Goal: Information Seeking & Learning: Learn about a topic

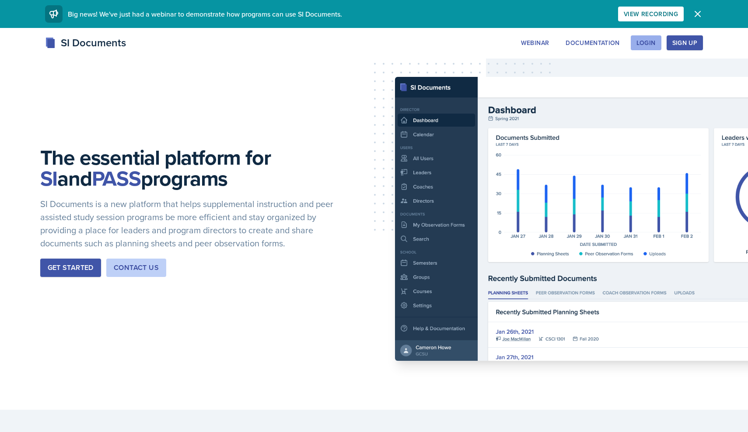
click at [656, 39] on button "Login" at bounding box center [645, 42] width 31 height 15
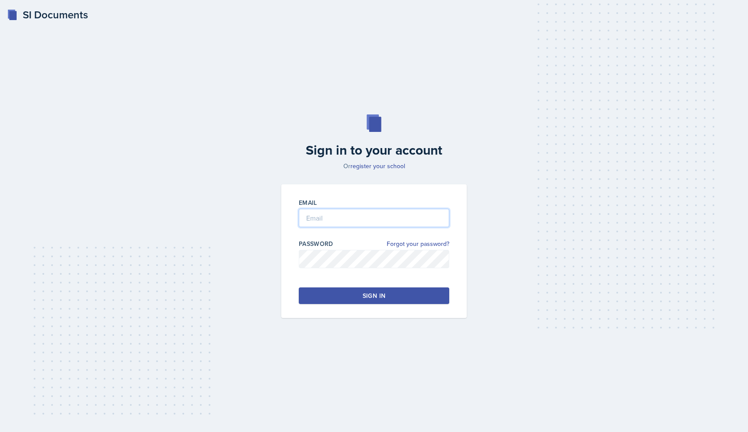
type input "[EMAIL_ADDRESS][DOMAIN_NAME]"
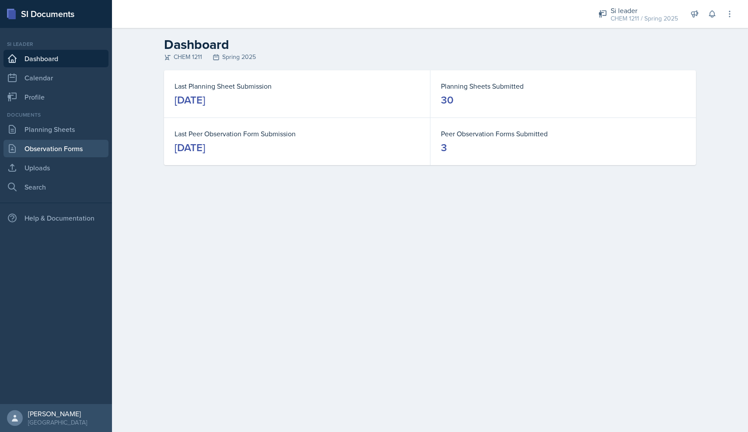
click at [70, 146] on link "Observation Forms" at bounding box center [55, 148] width 105 height 17
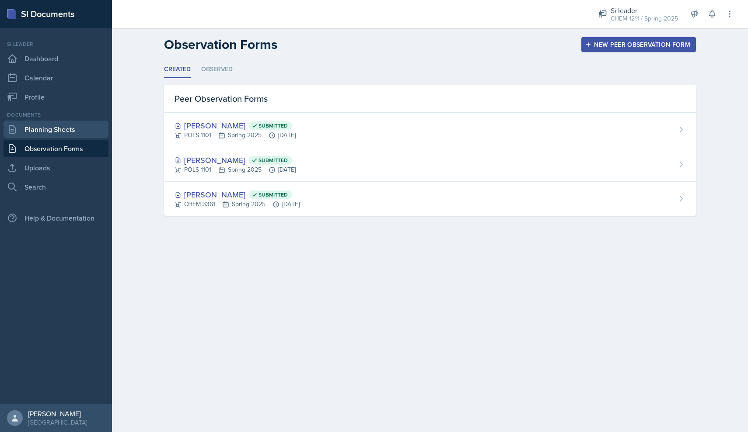
click at [67, 135] on link "Planning Sheets" at bounding box center [55, 129] width 105 height 17
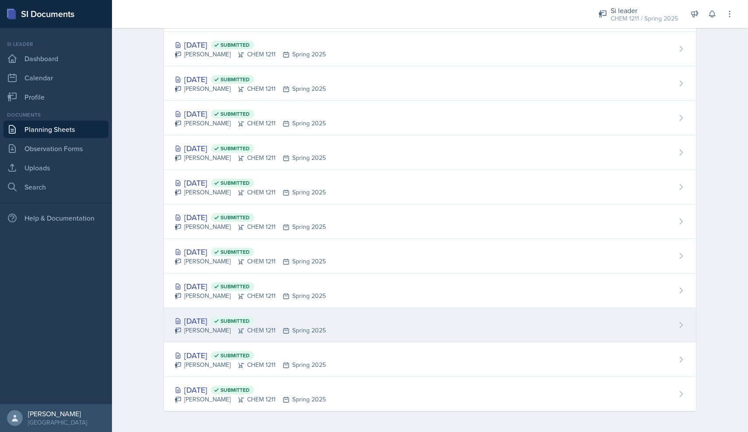
scroll to position [748, 0]
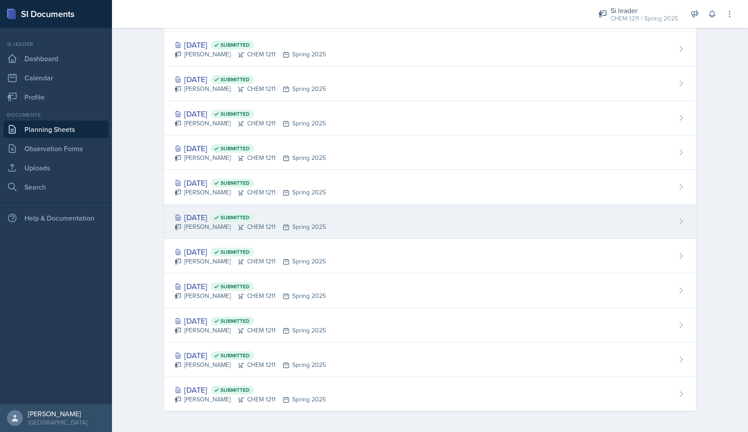
click at [282, 231] on div "[PERSON_NAME] CHEM 1211 Spring 2025" at bounding box center [249, 227] width 151 height 9
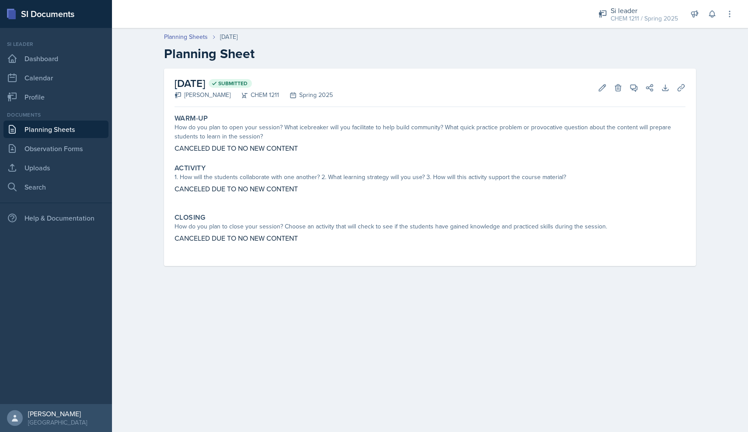
click at [71, 128] on link "Planning Sheets" at bounding box center [55, 129] width 105 height 17
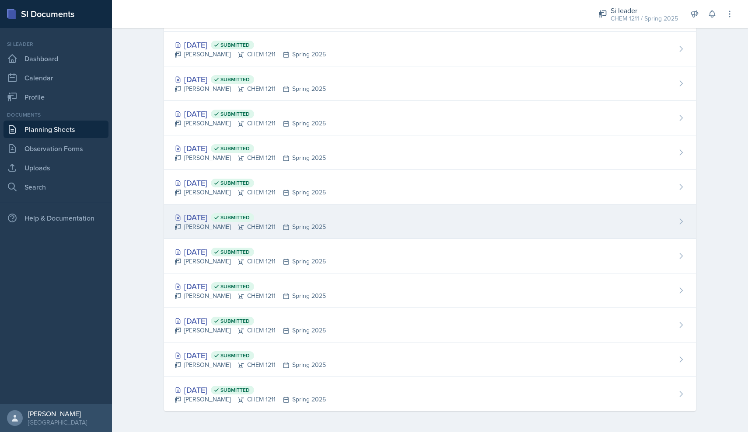
scroll to position [748, 0]
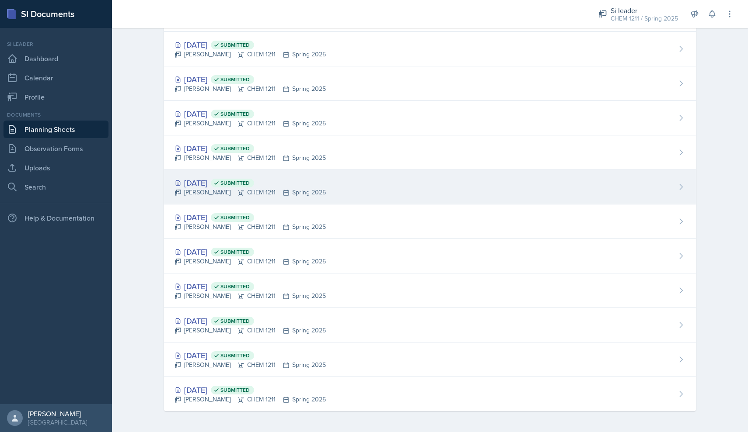
click at [232, 199] on div "[DATE] Submitted [PERSON_NAME] CHEM 1211 Spring 2025" at bounding box center [430, 187] width 532 height 35
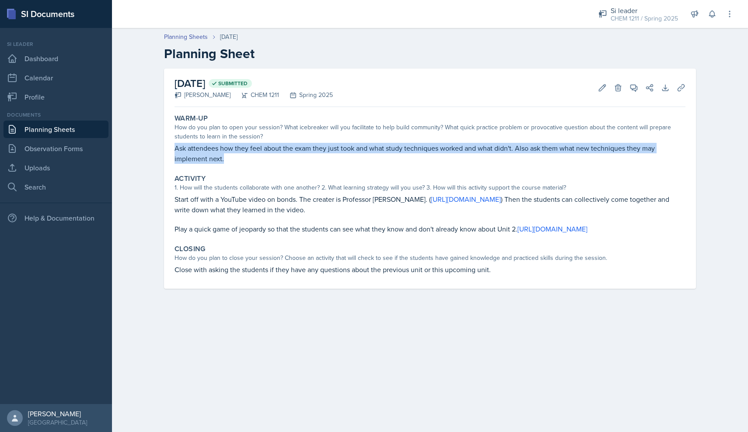
drag, startPoint x: 226, startPoint y: 159, endPoint x: 175, endPoint y: 143, distance: 52.8
click at [175, 144] on p "Ask attendees how they feel about the exam they just took and what study techni…" at bounding box center [429, 153] width 511 height 21
copy p "Ask attendees how they feel about the exam they just took and what study techni…"
drag, startPoint x: 677, startPoint y: 230, endPoint x: 361, endPoint y: 205, distance: 317.5
click at [361, 205] on div "Start off with a YouTube video on bonds. The creater is Professor [PERSON_NAME]…" at bounding box center [429, 214] width 511 height 40
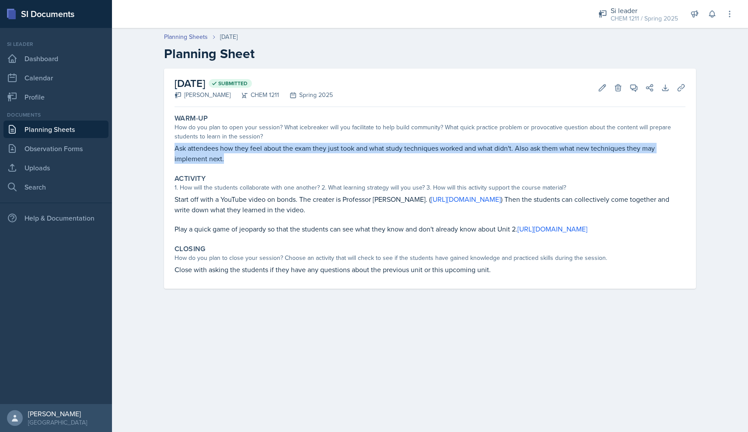
drag, startPoint x: 174, startPoint y: 197, endPoint x: 682, endPoint y: 236, distance: 508.7
click at [682, 236] on div "Activity 1. How will the students collaborate with one another? 2. What learnin…" at bounding box center [430, 204] width 518 height 67
copy div "Start off with a YouTube video on bonds. The creater is Professor [PERSON_NAME]…"
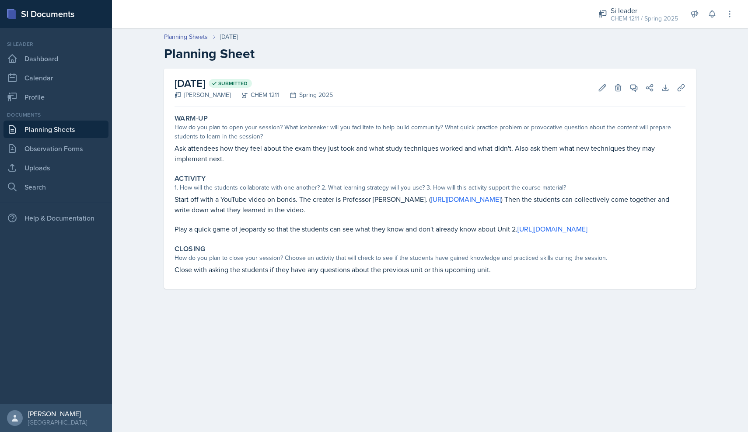
click at [295, 268] on p "Close with asking the students if they have any questions about the previous un…" at bounding box center [429, 270] width 511 height 10
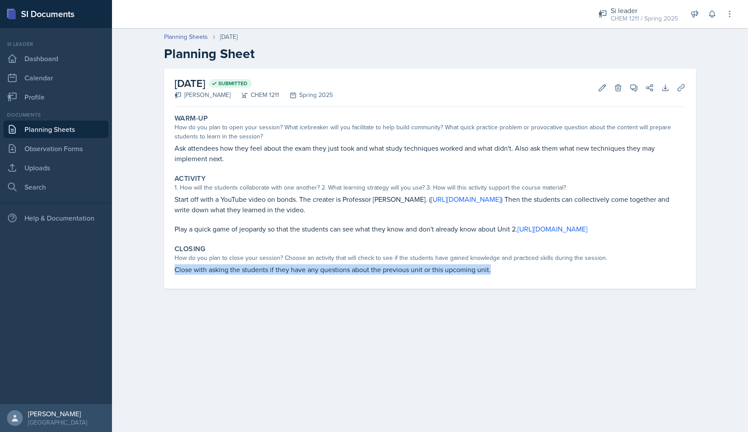
click at [387, 267] on p "Close with asking the students if they have any questions about the previous un…" at bounding box center [429, 270] width 511 height 10
drag, startPoint x: 491, startPoint y: 270, endPoint x: 174, endPoint y: 270, distance: 317.9
click at [174, 270] on div "Closing How do you plan to close your session? Choose an activity that will che…" at bounding box center [430, 259] width 518 height 37
copy p "Close with asking the students if they have any questions about the previous un…"
click at [679, 87] on icon at bounding box center [680, 88] width 9 height 9
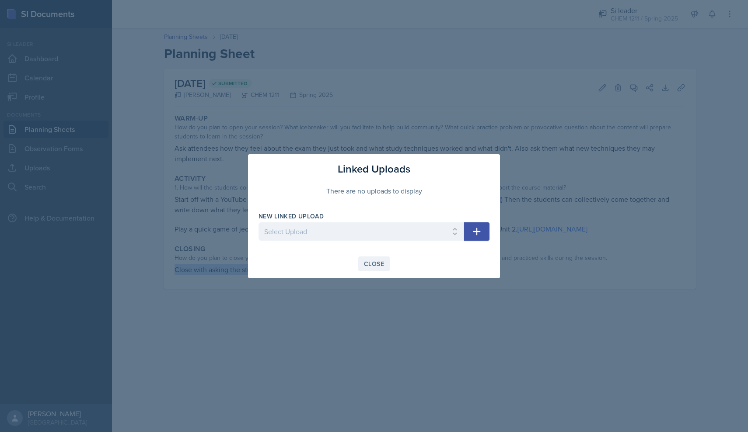
click at [374, 263] on div "Close" at bounding box center [374, 264] width 20 height 7
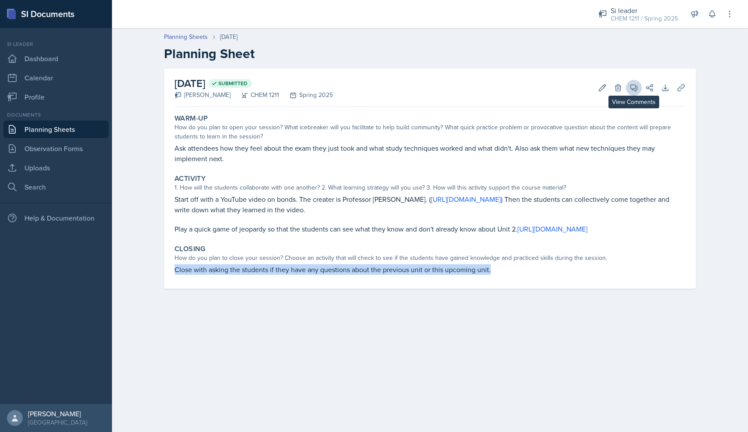
click at [635, 85] on span at bounding box center [636, 85] width 4 height 4
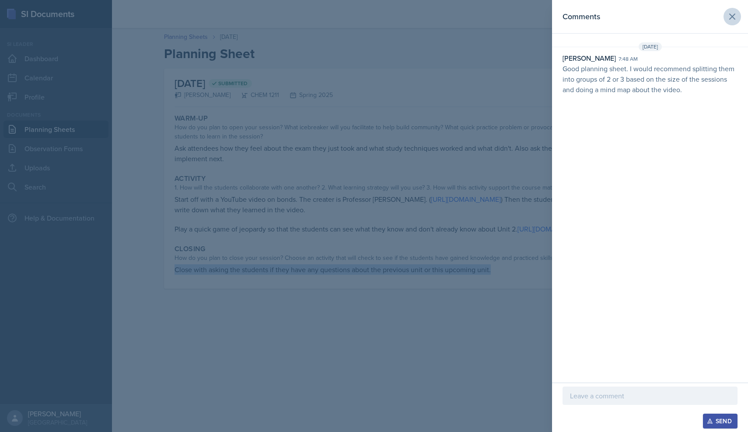
click at [737, 16] on button at bounding box center [731, 16] width 17 height 17
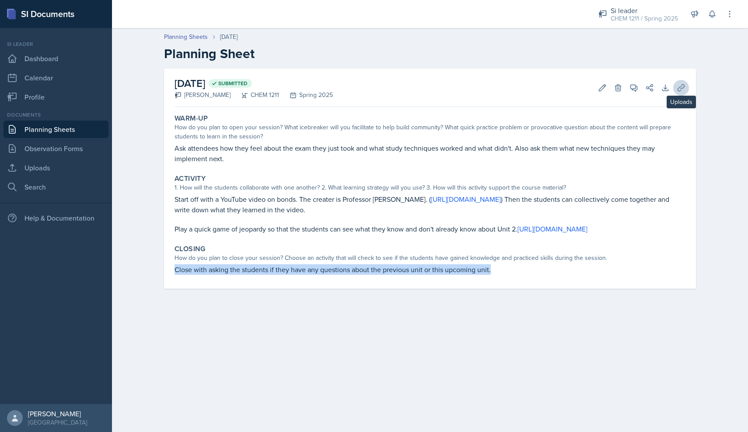
click at [680, 85] on icon at bounding box center [680, 88] width 9 height 9
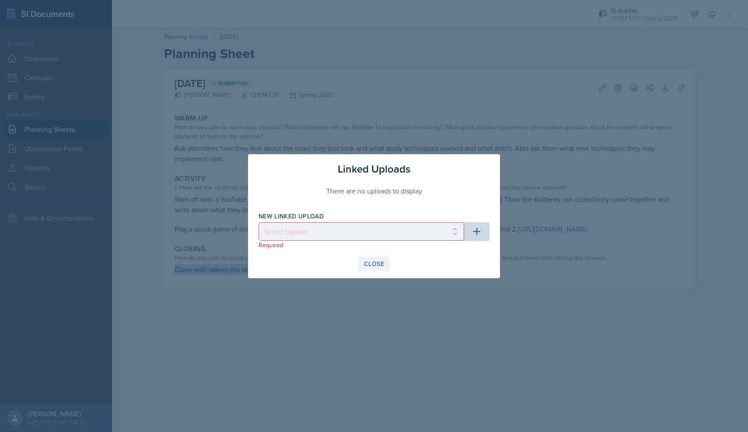
click at [382, 258] on button "Close" at bounding box center [373, 264] width 31 height 15
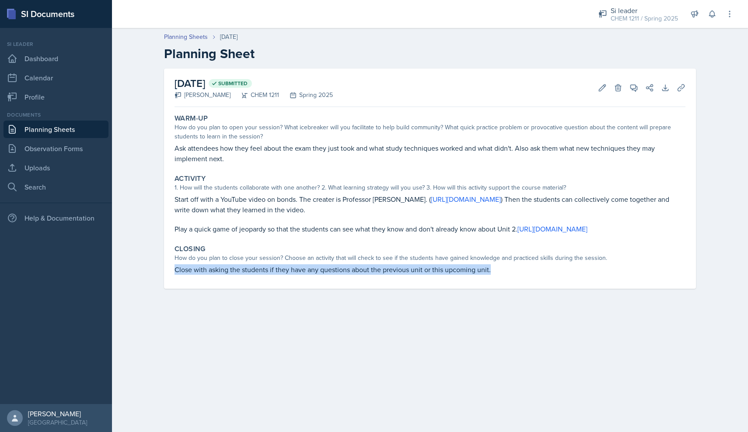
click at [83, 130] on link "Planning Sheets" at bounding box center [55, 129] width 105 height 17
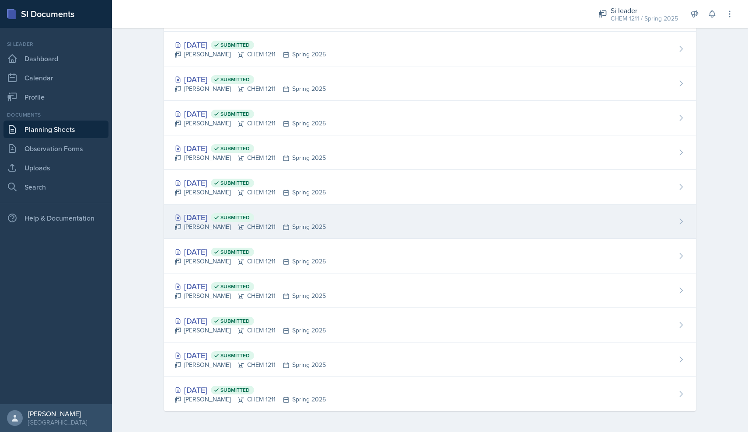
scroll to position [748, 0]
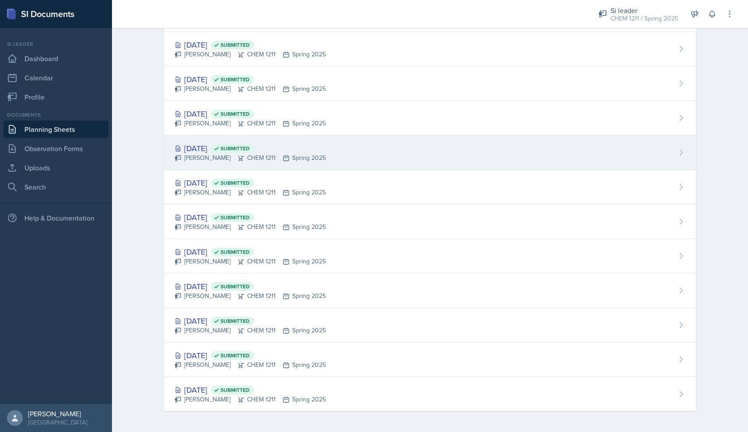
click at [209, 165] on div "[DATE] Submitted [PERSON_NAME] CHEM 1211 Spring 2025" at bounding box center [430, 153] width 532 height 35
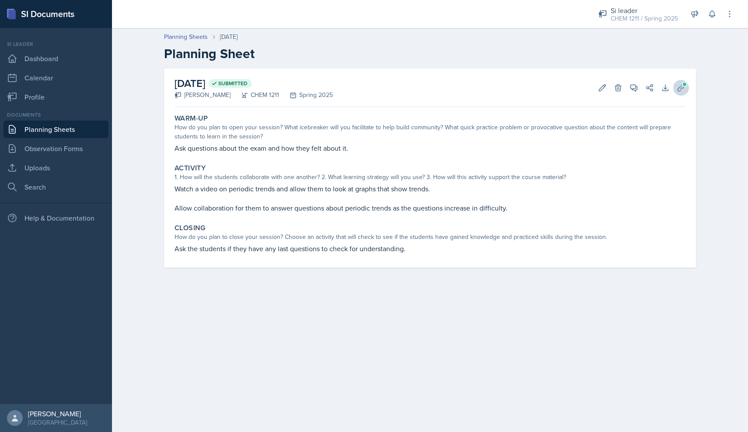
click at [686, 84] on span at bounding box center [684, 84] width 5 height 5
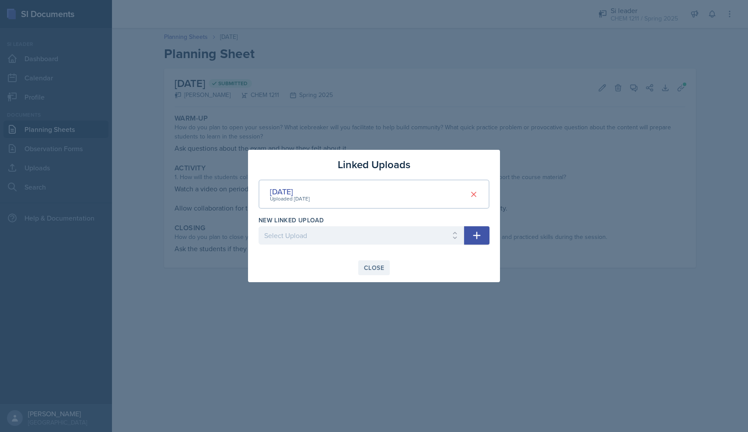
click at [370, 267] on div "Close" at bounding box center [374, 268] width 20 height 7
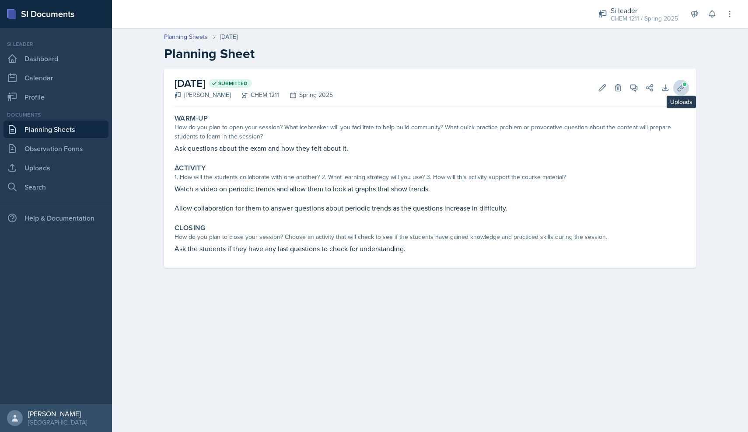
click at [685, 89] on icon at bounding box center [680, 88] width 9 height 9
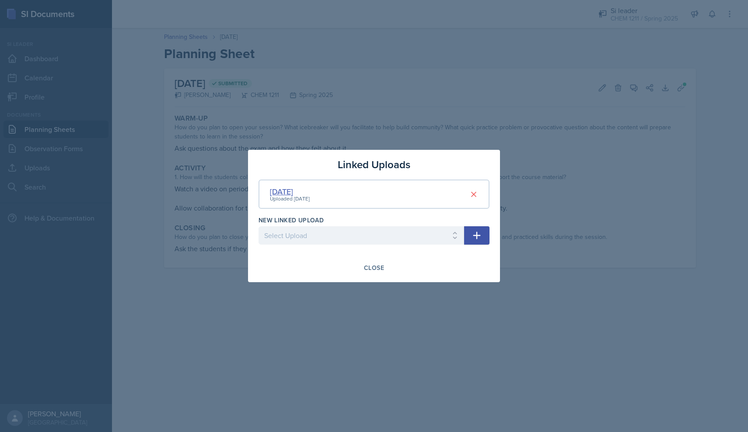
click at [282, 190] on div "[DATE]" at bounding box center [290, 192] width 40 height 12
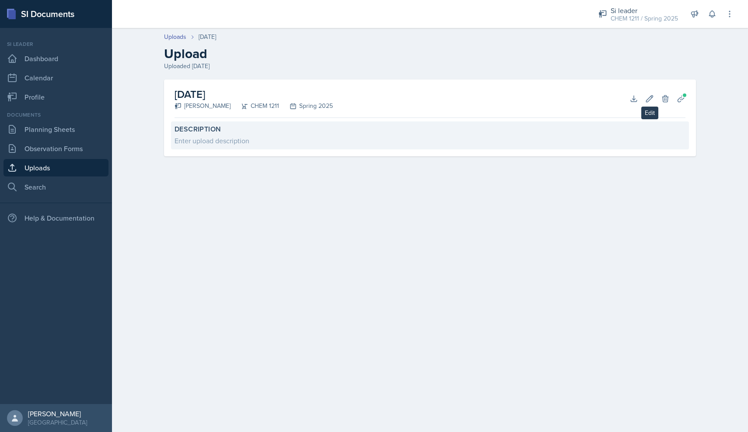
click at [586, 134] on div "Description Enter upload description" at bounding box center [430, 136] width 518 height 28
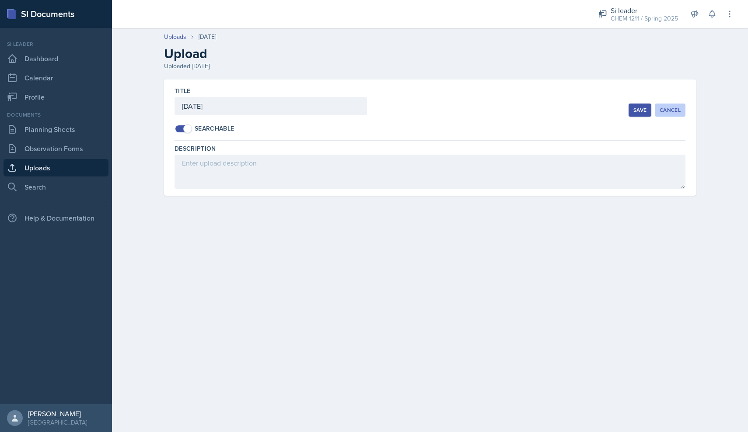
click at [658, 110] on button "Cancel" at bounding box center [670, 110] width 31 height 13
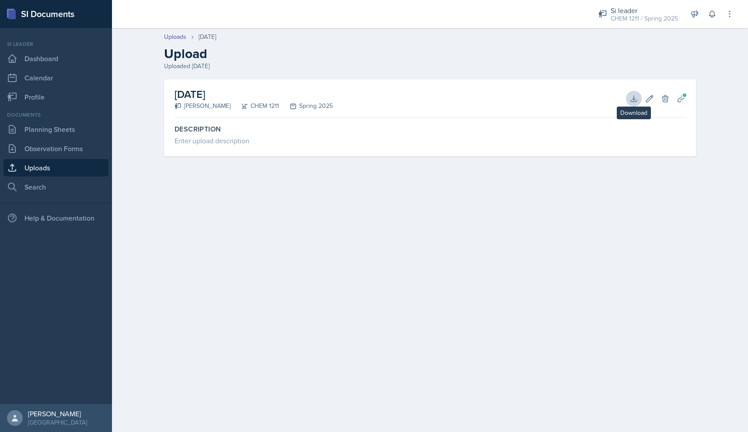
click at [636, 96] on icon at bounding box center [633, 98] width 9 height 9
click at [81, 173] on link "Uploads" at bounding box center [55, 167] width 105 height 17
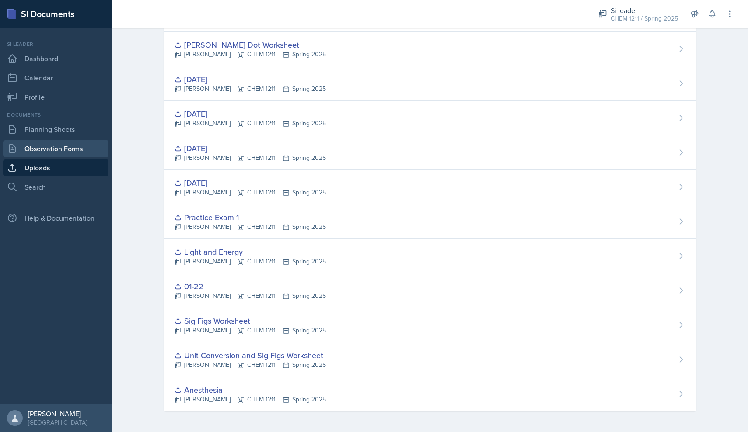
scroll to position [644, 0]
click at [50, 153] on link "Observation Forms" at bounding box center [55, 148] width 105 height 17
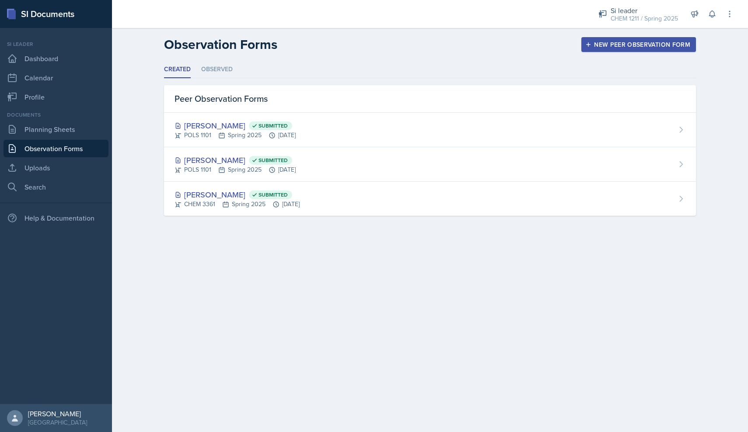
click at [54, 120] on div "Documents Planning Sheets Observation Forms Uploads Search" at bounding box center [55, 153] width 105 height 85
click at [62, 124] on link "Planning Sheets" at bounding box center [55, 129] width 105 height 17
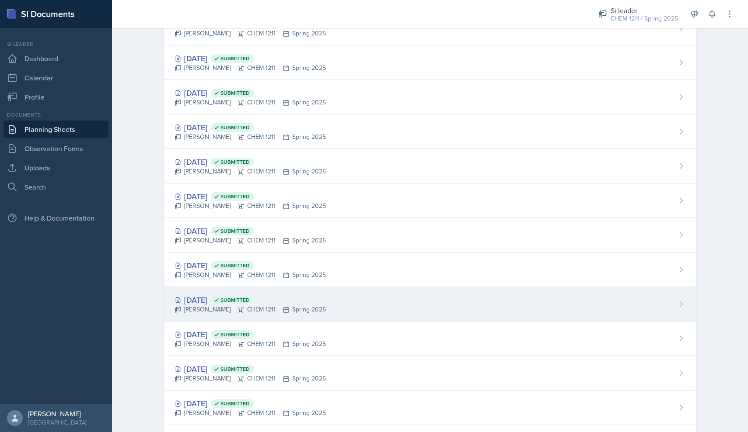
scroll to position [662, 0]
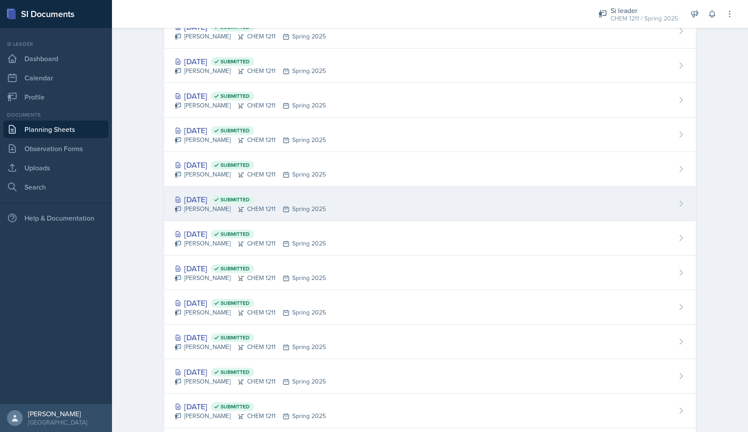
click at [222, 211] on div "[PERSON_NAME] CHEM 1211 Spring 2025" at bounding box center [249, 209] width 151 height 9
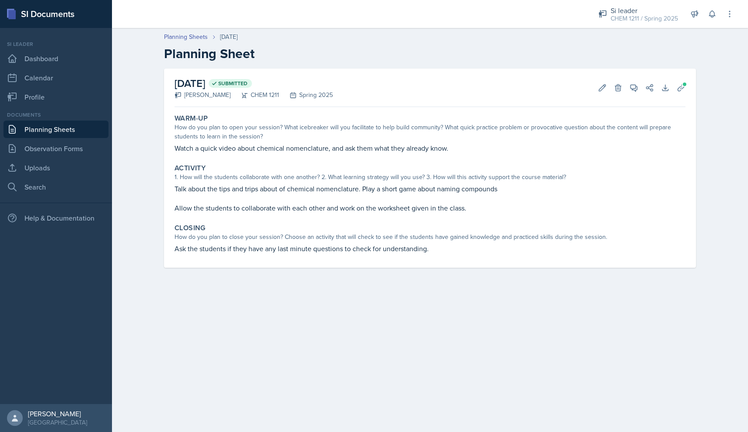
click at [237, 151] on p "Watch a quick video about chemical nomenclature, and ask them what they already…" at bounding box center [429, 148] width 511 height 10
click at [385, 151] on p "Watch a quick video about chemical nomenclature, and ask them what they already…" at bounding box center [429, 148] width 511 height 10
click at [681, 88] on icon at bounding box center [680, 88] width 9 height 9
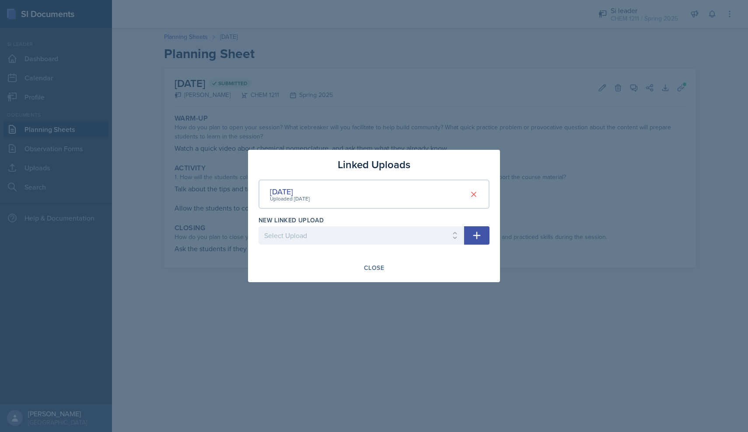
click at [370, 276] on div "Linked Uploads [DATE] Uploaded [DATE] New Linked Upload Select Upload Anesthesi…" at bounding box center [374, 216] width 252 height 132
click at [371, 274] on button "Close" at bounding box center [373, 268] width 31 height 15
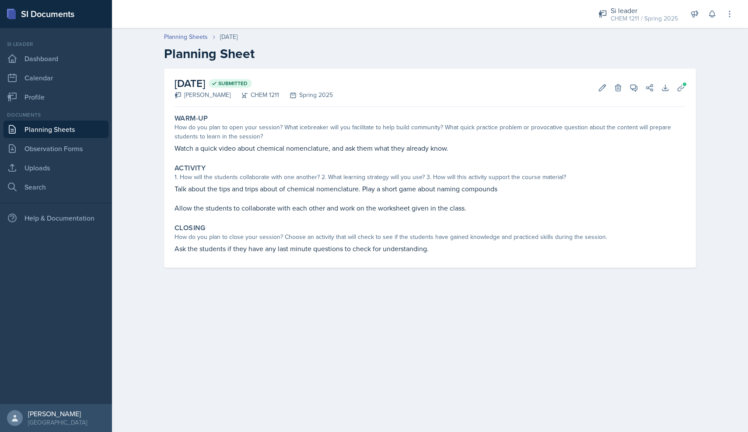
click at [298, 145] on p "Watch a quick video about chemical nomenclature, and ask them what they already…" at bounding box center [429, 148] width 511 height 10
copy div "Watch a quick video about chemical nomenclature, and ask them what they already…"
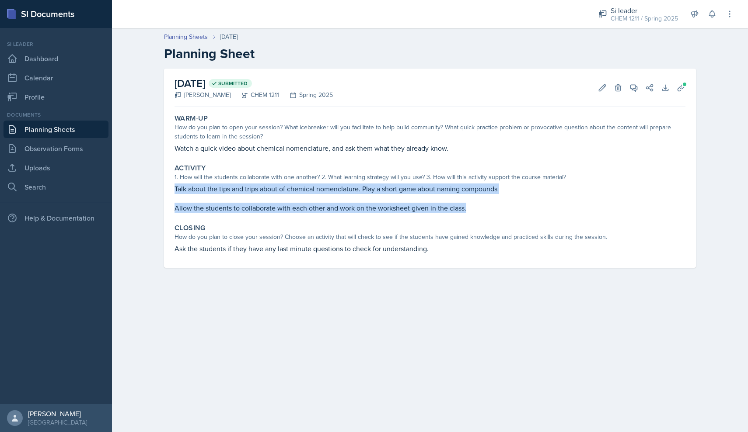
drag, startPoint x: 466, startPoint y: 208, endPoint x: 174, endPoint y: 188, distance: 292.8
click at [174, 188] on div "Activity 1. How will the students collaborate with one another? 2. What learnin…" at bounding box center [430, 188] width 518 height 56
copy div "Talk about the tips and trips about of chemical nomenclature. Play a short game…"
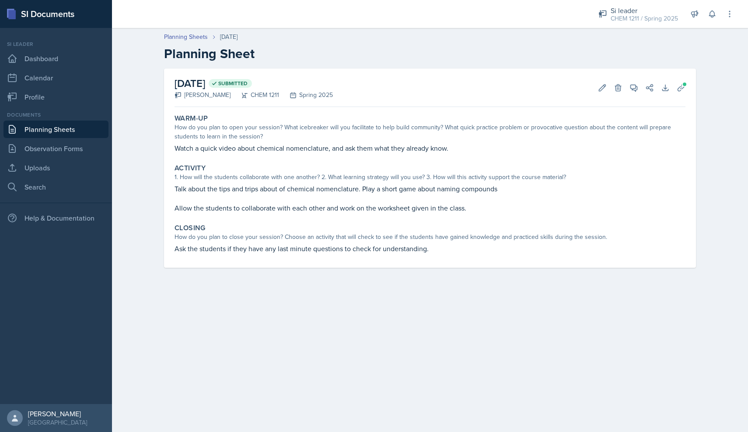
click at [287, 249] on p "Ask the students if they have any last minute questions to check for understand…" at bounding box center [429, 249] width 511 height 10
drag, startPoint x: 428, startPoint y: 253, endPoint x: 174, endPoint y: 253, distance: 254.9
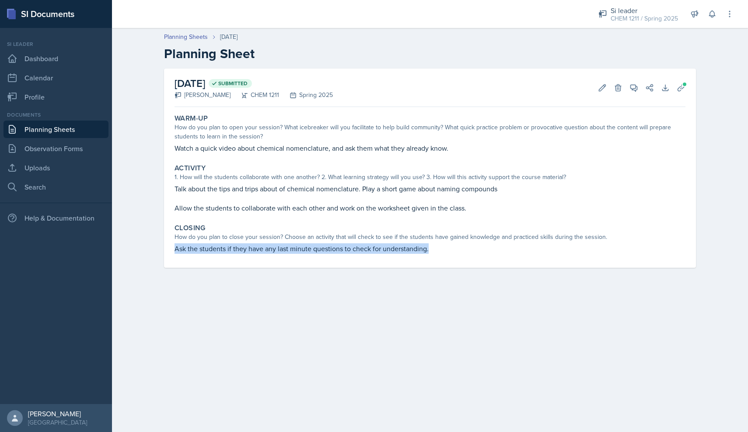
click at [174, 253] on div "Closing How do you plan to close your session? Choose an activity that will che…" at bounding box center [430, 238] width 518 height 37
copy p "Ask the students if they have any last minute questions to check for understand…"
